Goal: Task Accomplishment & Management: Use online tool/utility

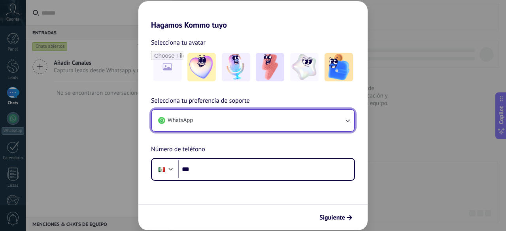
click at [339, 122] on button "WhatsApp" at bounding box center [253, 120] width 202 height 21
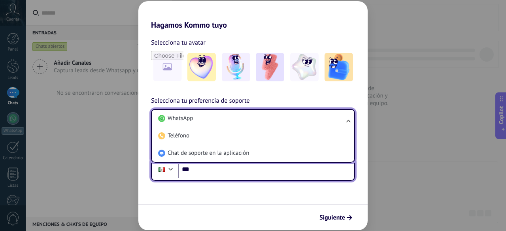
click at [221, 168] on input "***" at bounding box center [266, 170] width 176 height 18
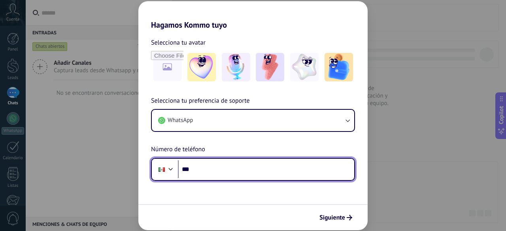
click at [217, 168] on input "***" at bounding box center [266, 170] width 176 height 18
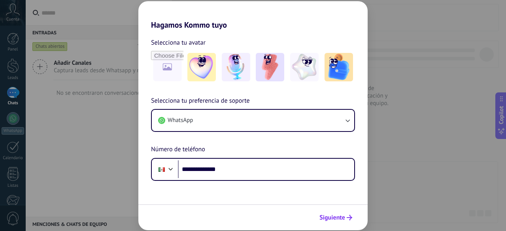
click at [327, 218] on span "Siguiente" at bounding box center [332, 218] width 26 height 6
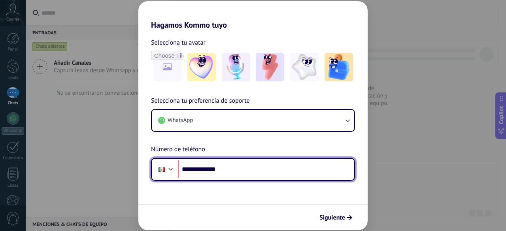
click at [194, 166] on input "**********" at bounding box center [266, 170] width 176 height 18
type input "**********"
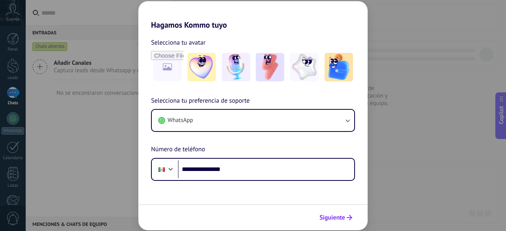
click at [331, 215] on span "Siguiente" at bounding box center [332, 218] width 26 height 6
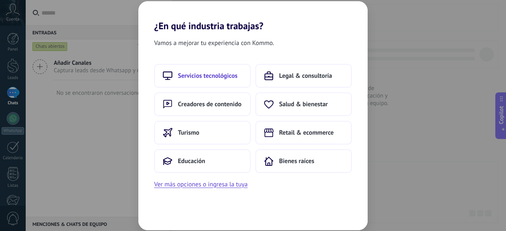
click at [220, 79] on span "Servicios tecnológicos" at bounding box center [208, 76] width 60 height 8
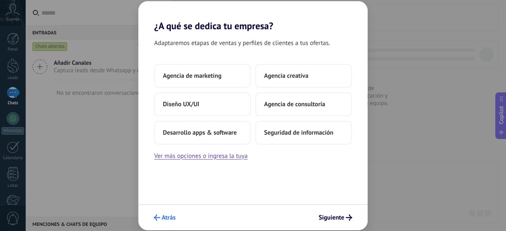
click at [168, 219] on span "Atrás" at bounding box center [169, 218] width 14 height 6
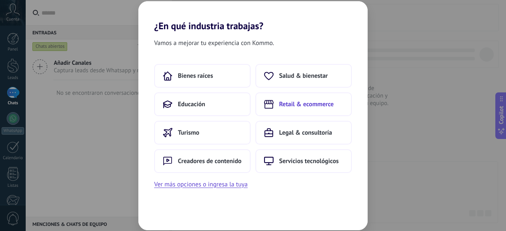
click at [301, 113] on button "Retail & ecommerce" at bounding box center [303, 105] width 96 height 24
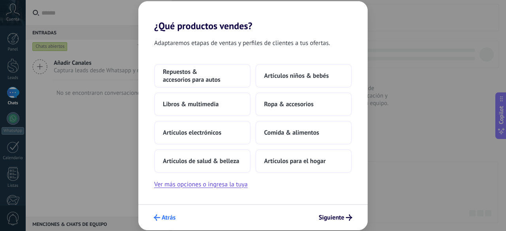
click at [173, 219] on span "Atrás" at bounding box center [169, 218] width 14 height 6
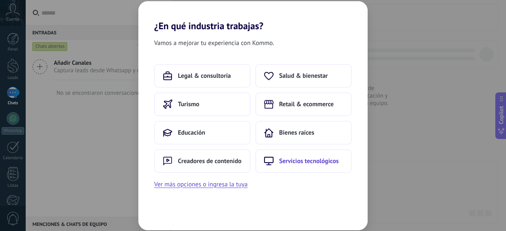
click at [315, 165] on button "Servicios tecnológicos" at bounding box center [303, 161] width 96 height 24
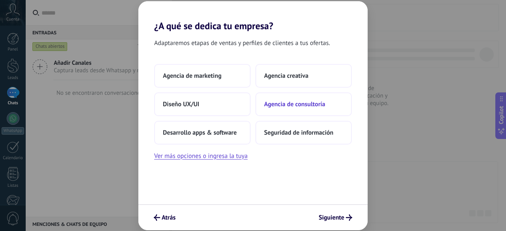
click at [323, 108] on span "Agencia de consultoría" at bounding box center [294, 104] width 61 height 8
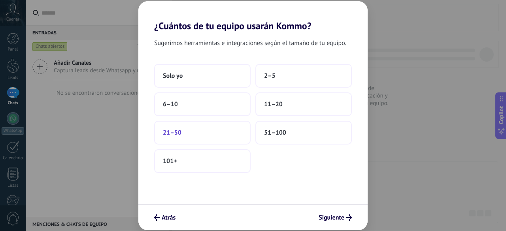
click at [213, 134] on button "21–50" at bounding box center [202, 133] width 96 height 24
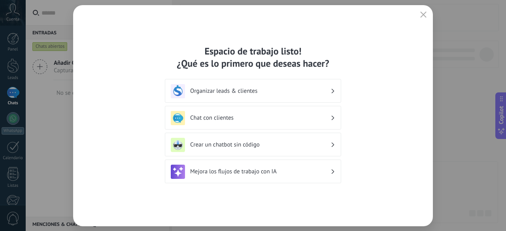
click at [299, 142] on h3 "Crear un chatbot sin código" at bounding box center [260, 145] width 140 height 8
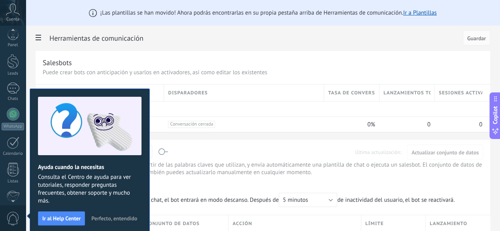
scroll to position [97, 0]
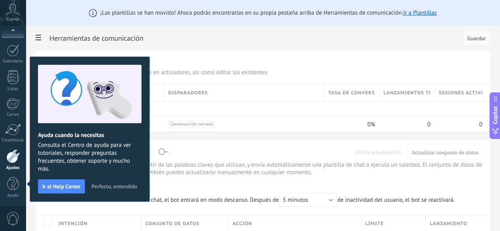
click at [121, 187] on span "Perfecto, entendido" at bounding box center [114, 187] width 46 height 6
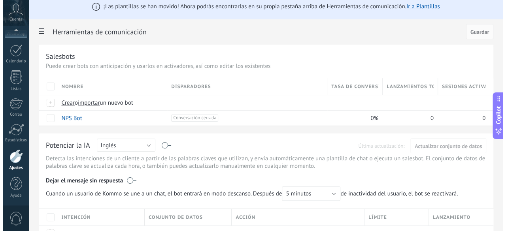
scroll to position [0, 0]
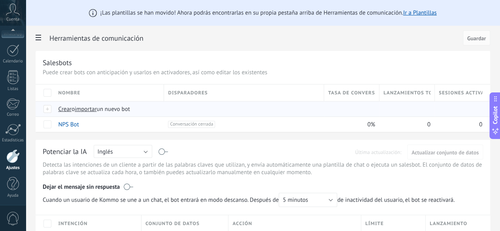
click at [72, 108] on span "Crear" at bounding box center [64, 110] width 13 height 8
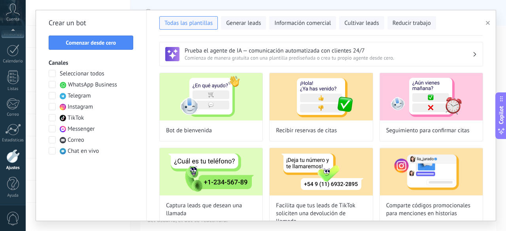
click at [52, 86] on span at bounding box center [52, 84] width 7 height 7
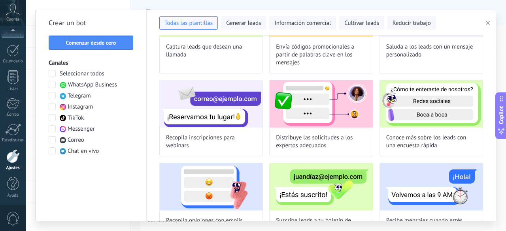
scroll to position [146, 0]
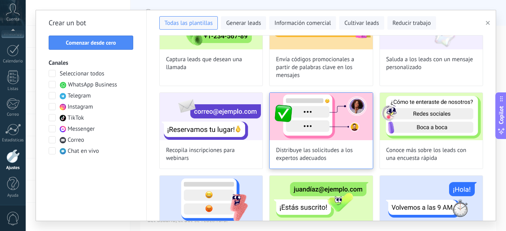
click at [330, 128] on img at bounding box center [321, 116] width 103 height 47
type input "**********"
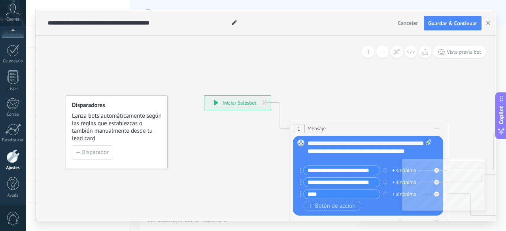
drag, startPoint x: 376, startPoint y: 171, endPoint x: 306, endPoint y: 169, distance: 70.0
click at [306, 169] on input "**********" at bounding box center [342, 170] width 76 height 9
type input "**********"
drag, startPoint x: 374, startPoint y: 183, endPoint x: 303, endPoint y: 178, distance: 70.9
click at [303, 178] on div "**********" at bounding box center [340, 183] width 80 height 10
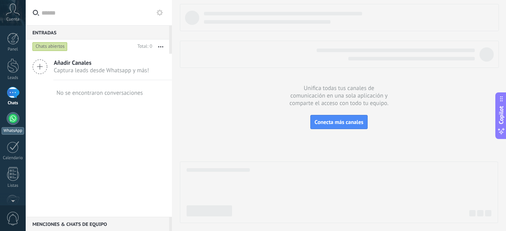
click at [11, 120] on div at bounding box center [13, 118] width 13 height 13
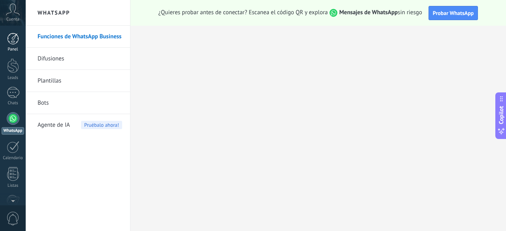
click at [14, 41] on div at bounding box center [13, 39] width 12 height 12
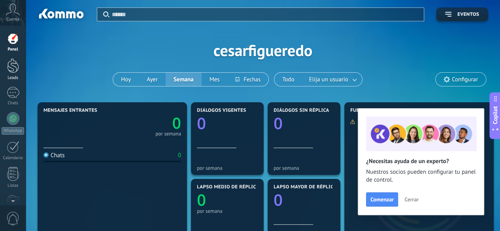
click at [12, 65] on div at bounding box center [13, 66] width 12 height 15
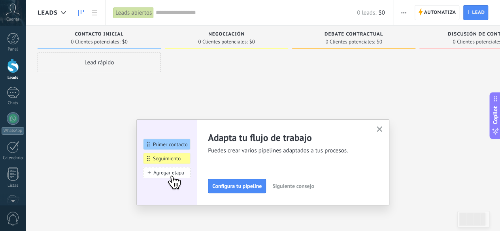
click at [383, 129] on icon "button" at bounding box center [380, 130] width 6 height 6
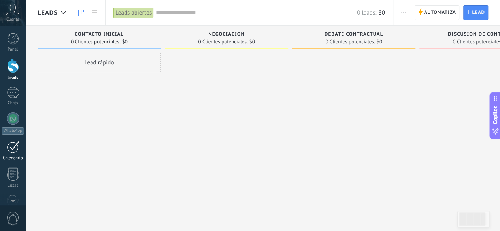
click at [13, 156] on div "Calendario" at bounding box center [13, 158] width 23 height 5
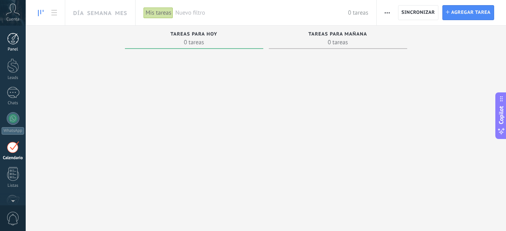
click at [12, 41] on div at bounding box center [13, 39] width 12 height 12
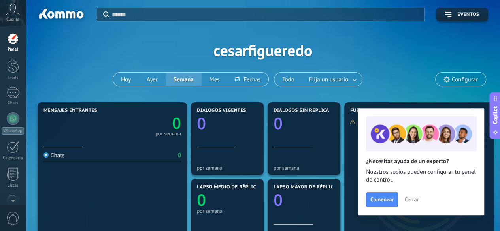
click at [413, 201] on span "Cerrar" at bounding box center [411, 200] width 14 height 6
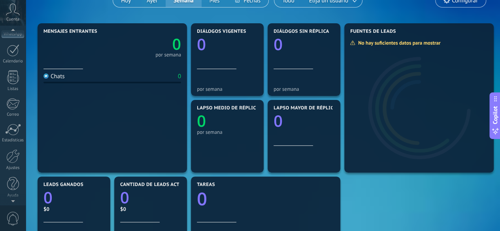
scroll to position [57, 0]
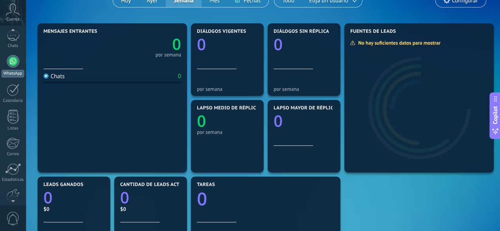
click at [15, 62] on div at bounding box center [13, 61] width 13 height 13
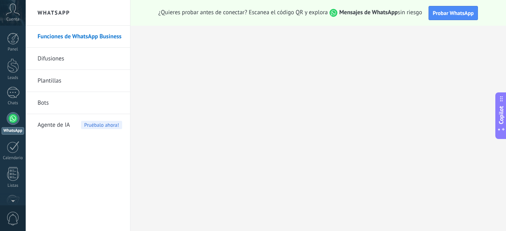
click at [43, 101] on link "Bots" at bounding box center [80, 103] width 85 height 22
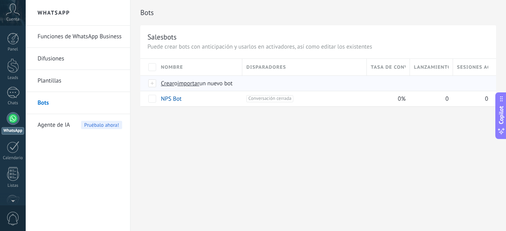
click at [155, 82] on div at bounding box center [152, 83] width 9 height 7
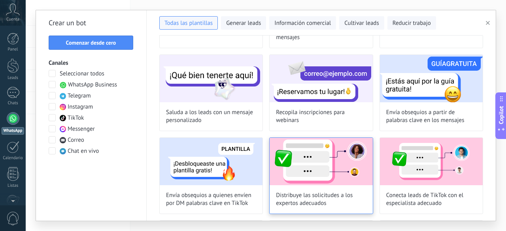
scroll to position [395, 0]
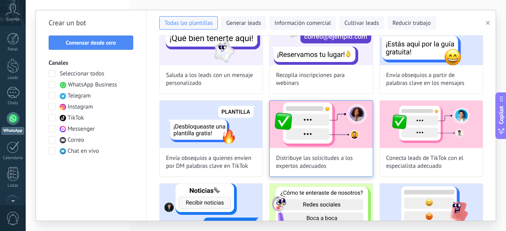
click at [327, 145] on img at bounding box center [321, 124] width 103 height 47
type input "**********"
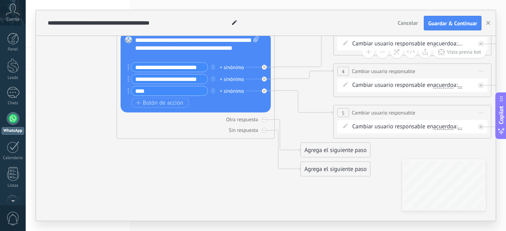
drag, startPoint x: 316, startPoint y: 165, endPoint x: 158, endPoint y: 170, distance: 158.2
click at [151, 176] on icon at bounding box center [469, 84] width 1271 height 580
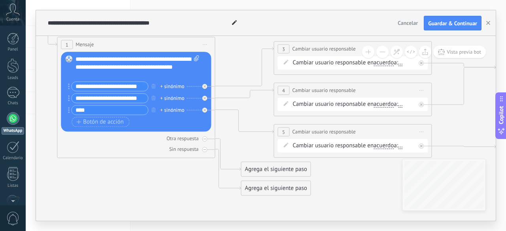
drag, startPoint x: 225, startPoint y: 158, endPoint x: 166, endPoint y: 177, distance: 62.4
click at [166, 177] on icon at bounding box center [409, 104] width 1271 height 580
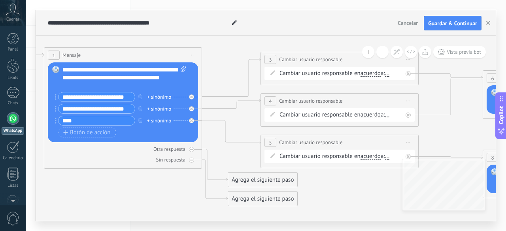
drag, startPoint x: 176, startPoint y: 174, endPoint x: 162, endPoint y: 184, distance: 16.9
click at [162, 184] on icon at bounding box center [396, 114] width 1271 height 580
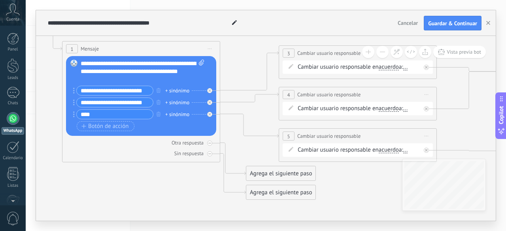
drag, startPoint x: 365, startPoint y: 185, endPoint x: 383, endPoint y: 179, distance: 19.3
click at [383, 179] on icon at bounding box center [414, 108] width 1271 height 580
